Goal: Transaction & Acquisition: Purchase product/service

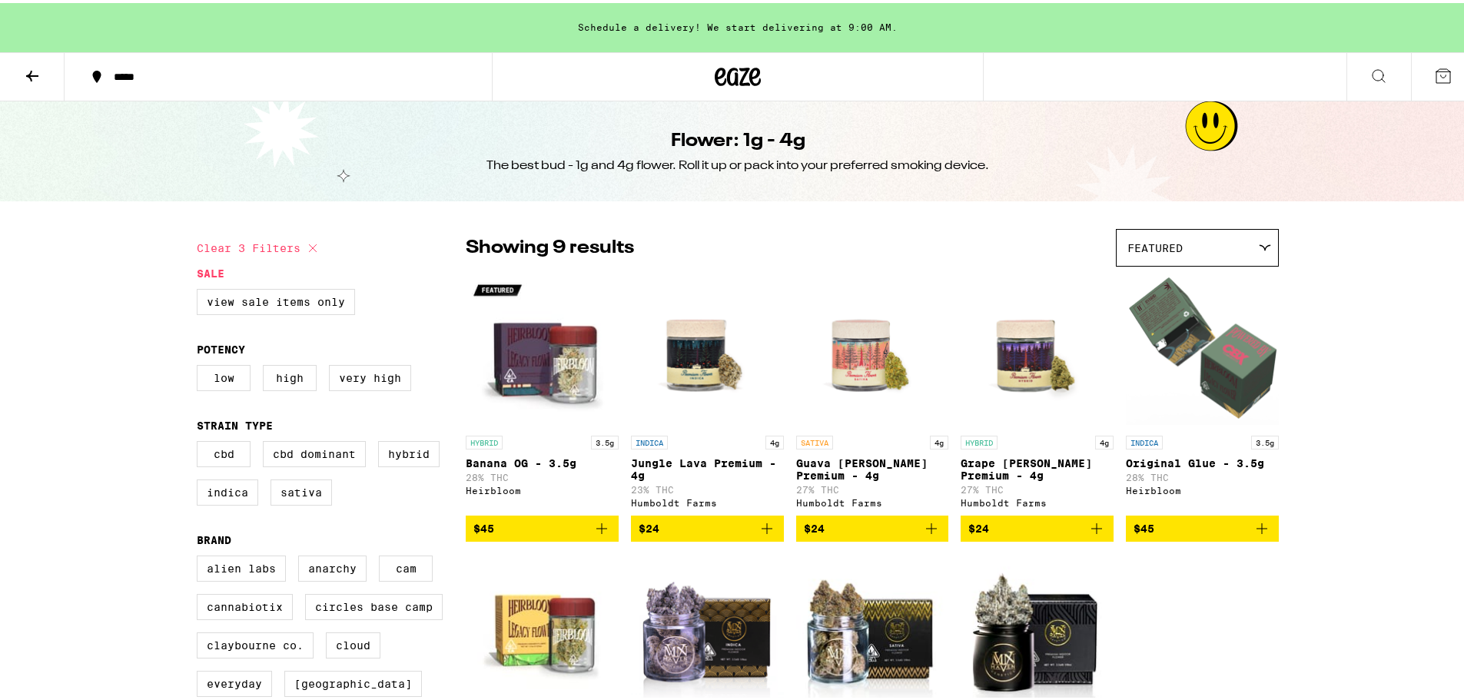
click at [36, 80] on icon at bounding box center [32, 73] width 18 height 18
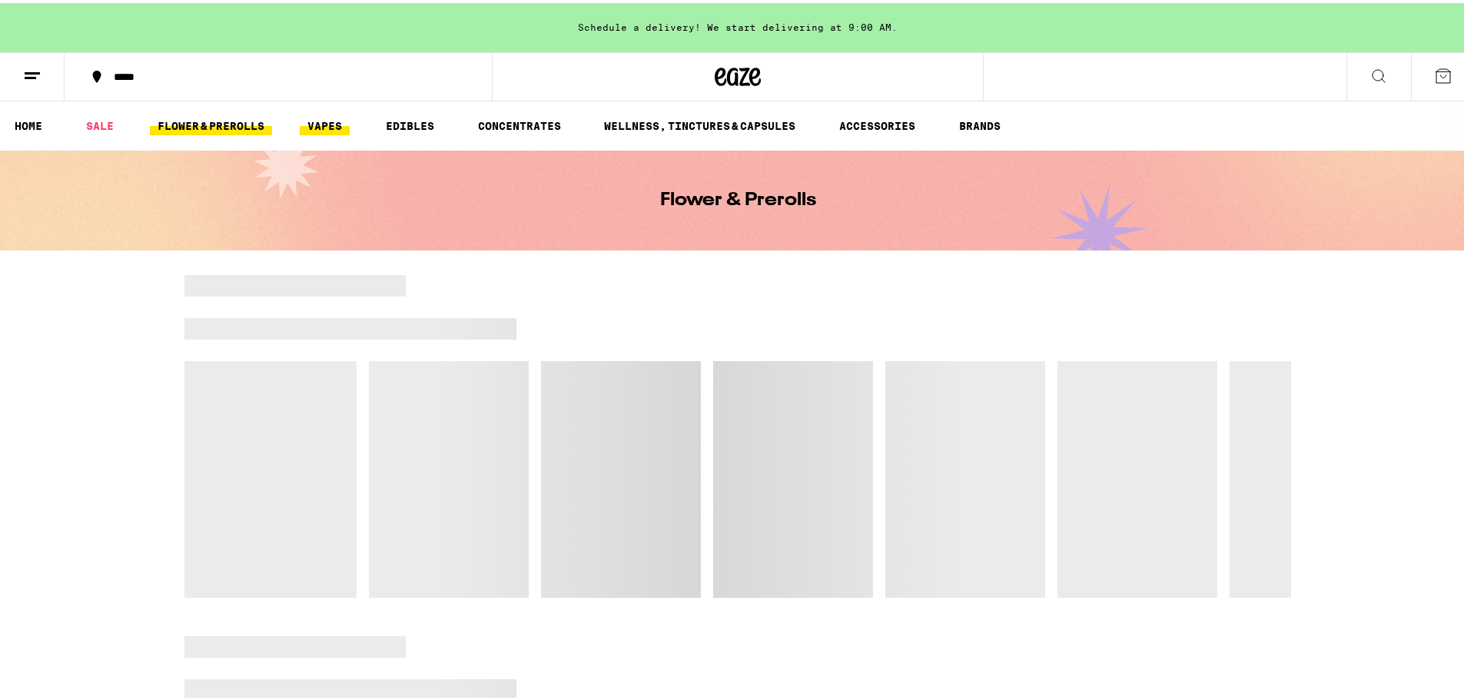
click at [326, 127] on link "VAPES" at bounding box center [325, 123] width 50 height 18
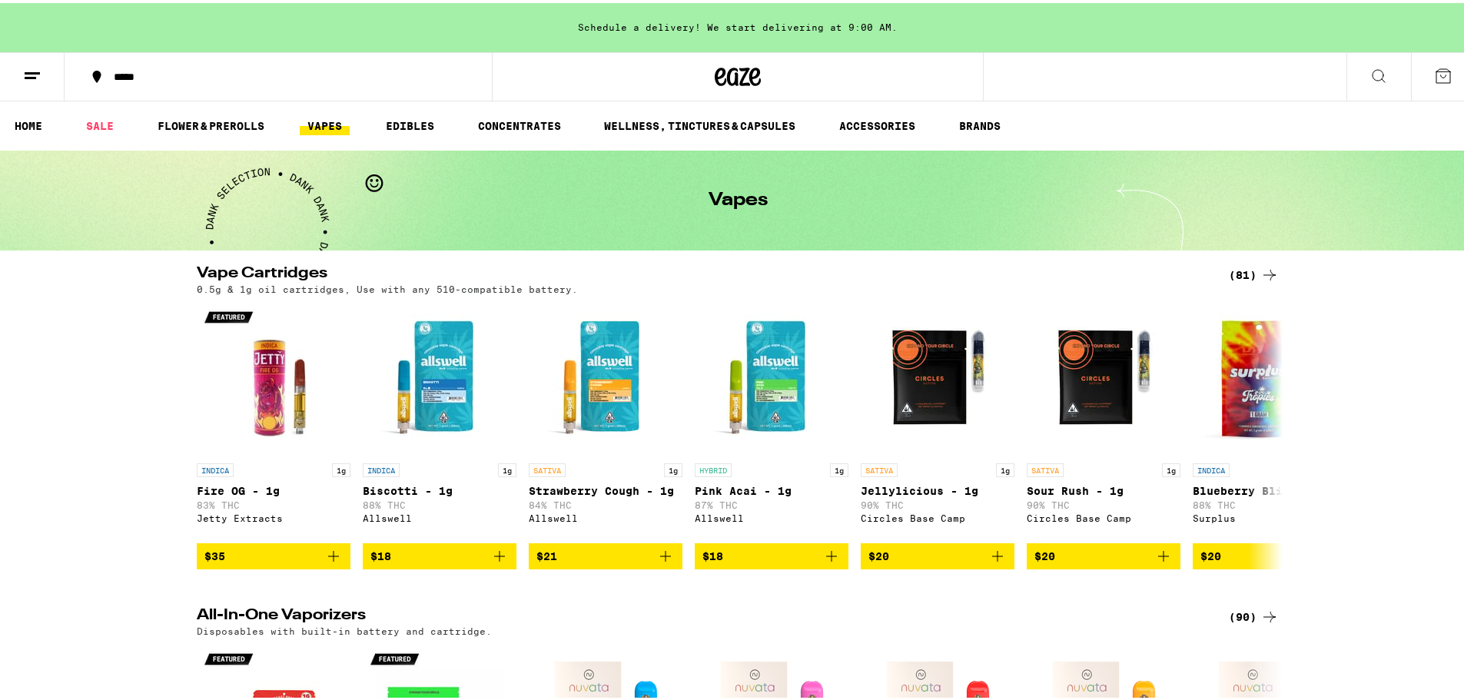
click at [1243, 269] on div "(81)" at bounding box center [1254, 272] width 50 height 18
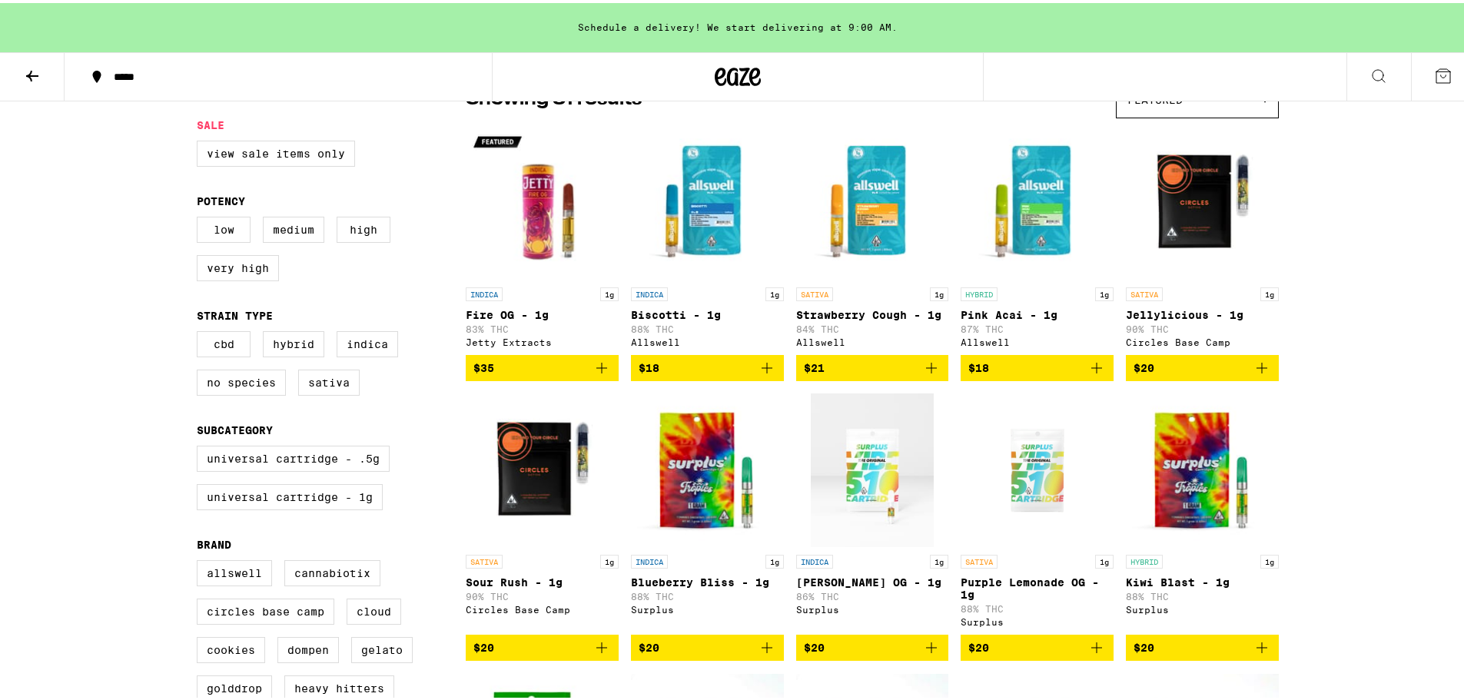
scroll to position [205, 0]
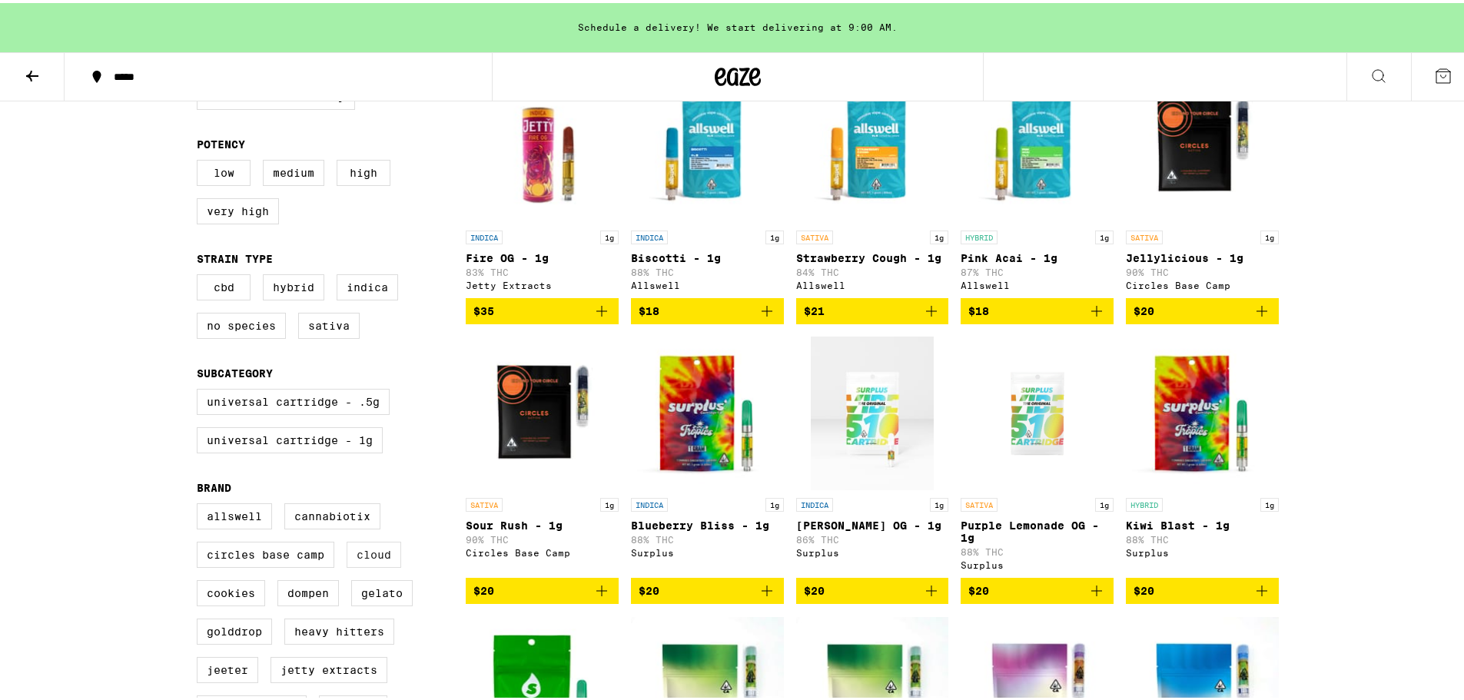
click at [359, 565] on label "Cloud" at bounding box center [374, 552] width 55 height 26
click at [201, 503] on input "Cloud" at bounding box center [200, 503] width 1 height 1
checkbox input "true"
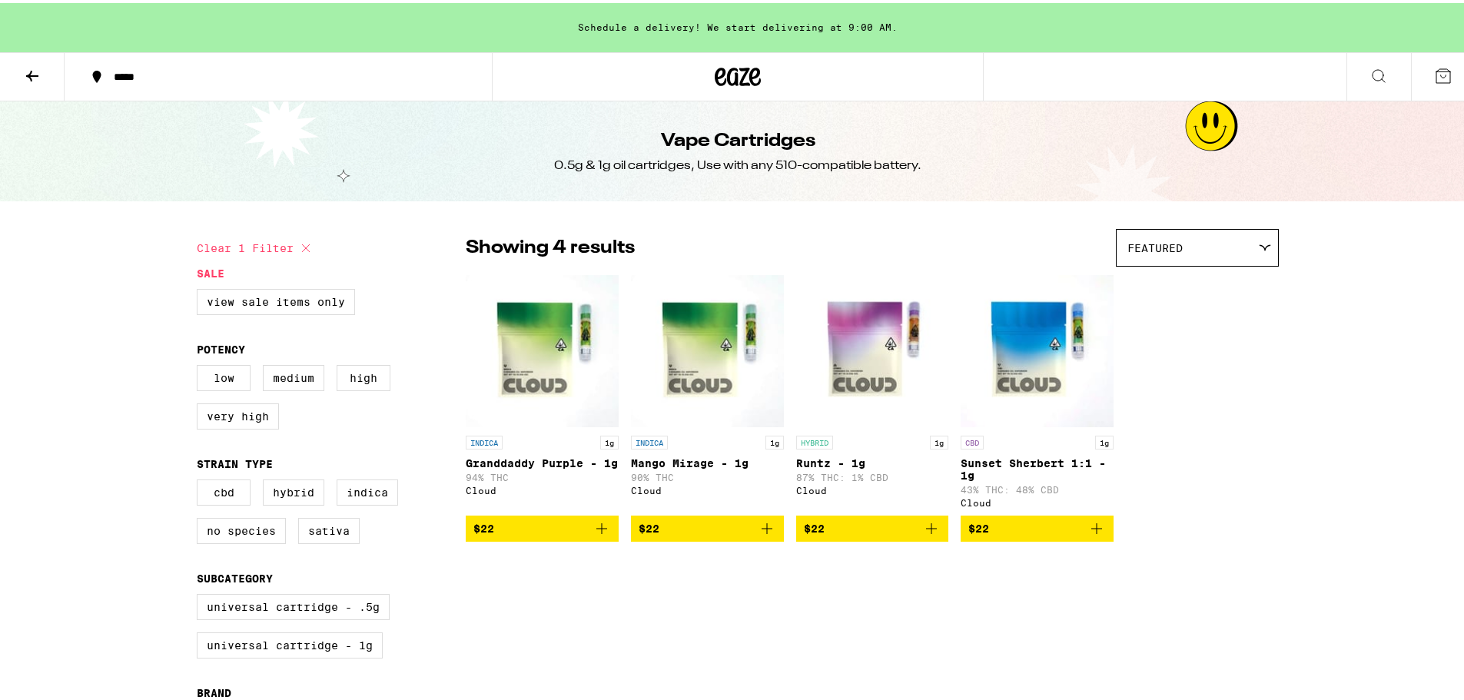
click at [24, 72] on icon at bounding box center [32, 73] width 18 height 18
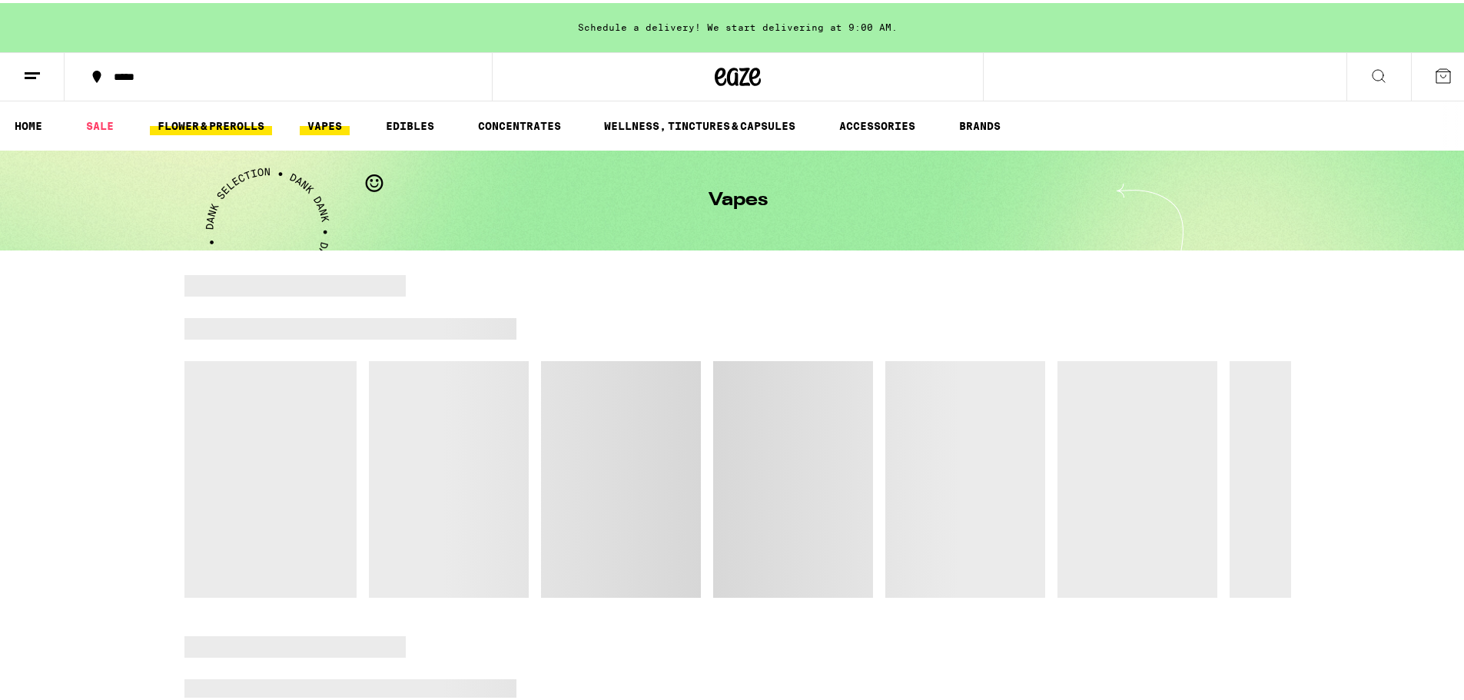
click at [254, 128] on link "FLOWER & PREROLLS" at bounding box center [211, 123] width 122 height 18
